Goal: Find specific page/section: Find specific page/section

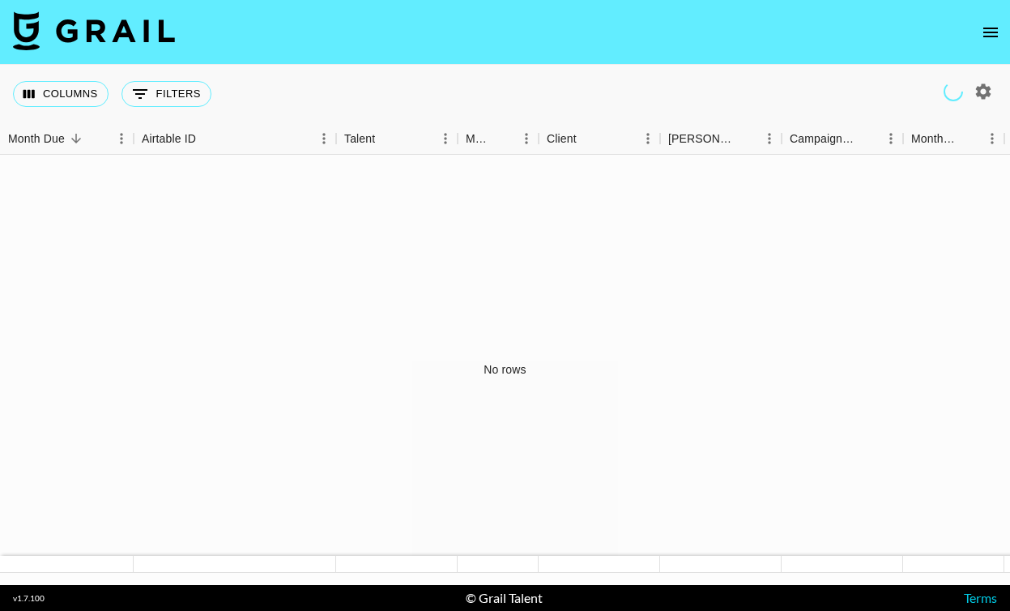
click at [983, 87] on icon "button" at bounding box center [983, 90] width 15 height 15
select select "[DATE]"
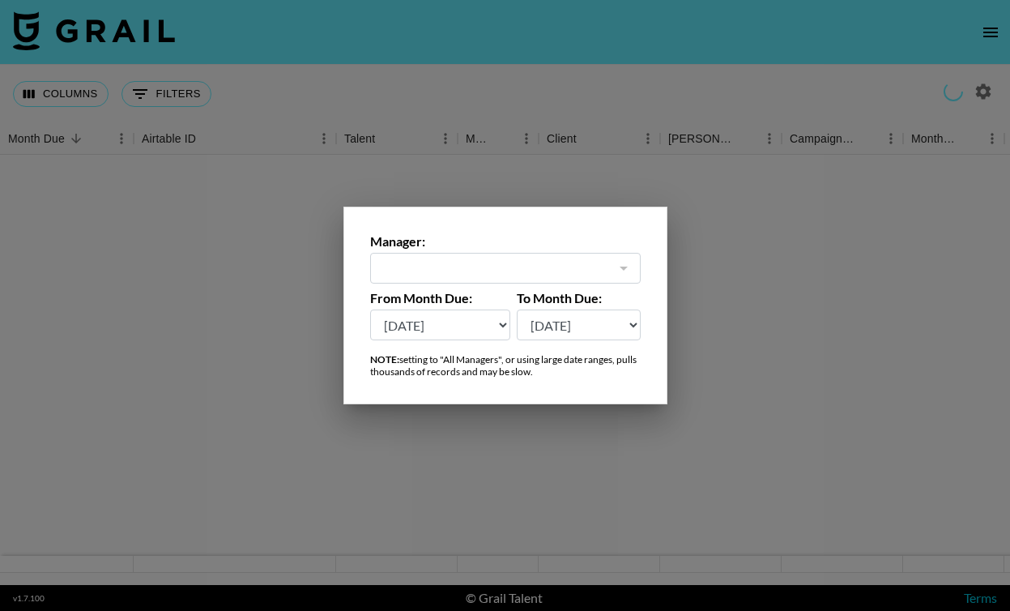
click at [750, 83] on div at bounding box center [505, 305] width 1010 height 611
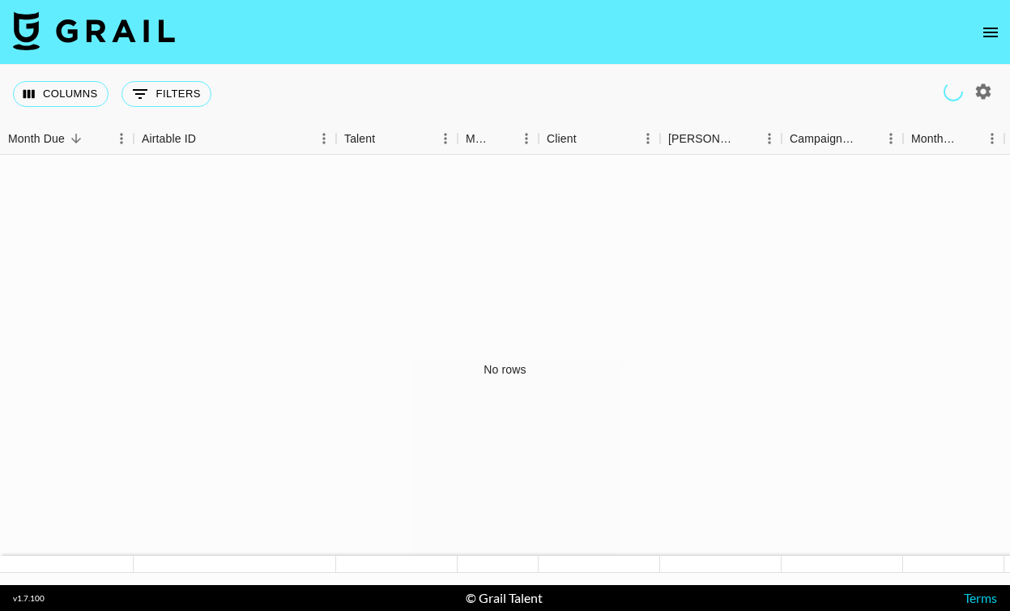
click at [981, 32] on icon "open drawer" at bounding box center [990, 32] width 19 height 19
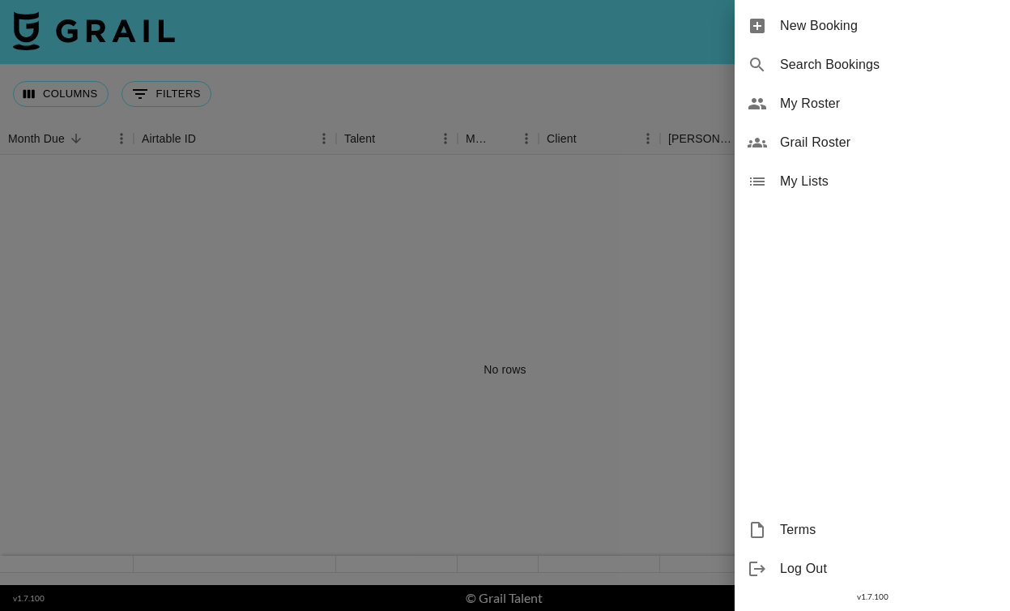
click at [569, 81] on div at bounding box center [505, 305] width 1010 height 611
